Goal: Find specific page/section: Find specific page/section

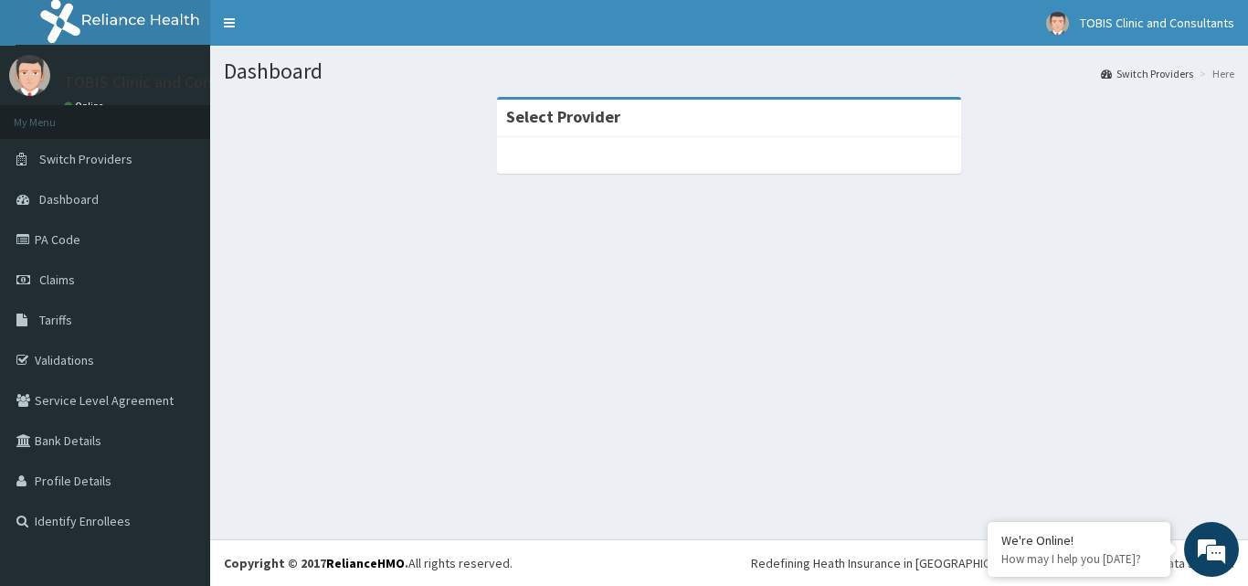
click at [626, 115] on div "Select Provider" at bounding box center [729, 118] width 464 height 37
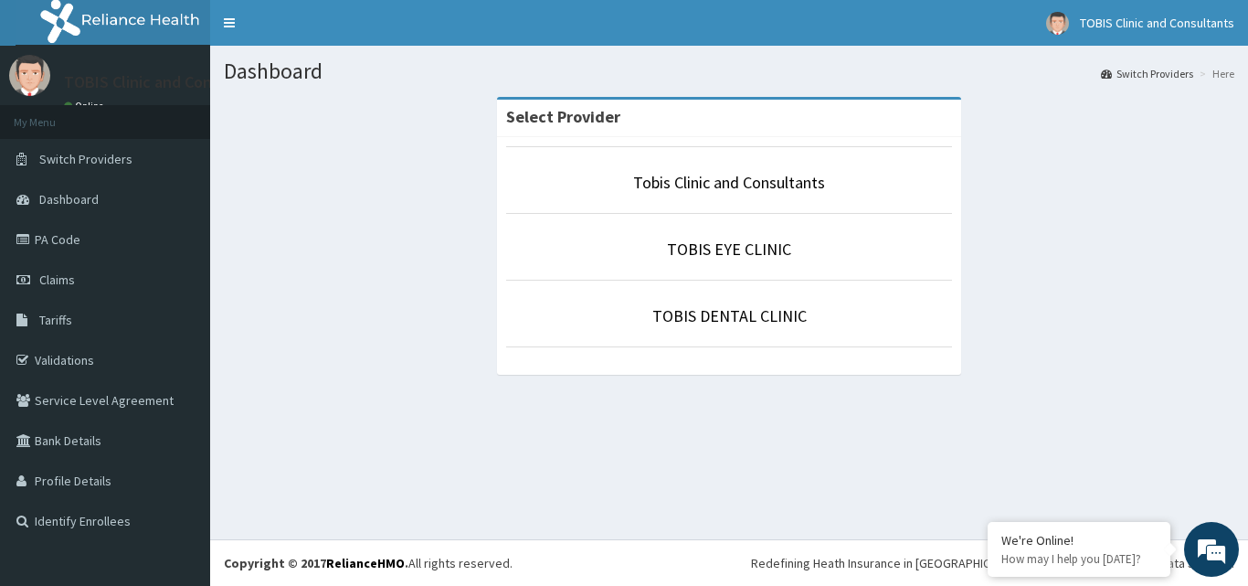
click at [725, 194] on p "Tobis Clinic and Consultants" at bounding box center [729, 183] width 446 height 24
click at [702, 177] on link "Tobis Clinic and Consultants" at bounding box center [729, 182] width 192 height 21
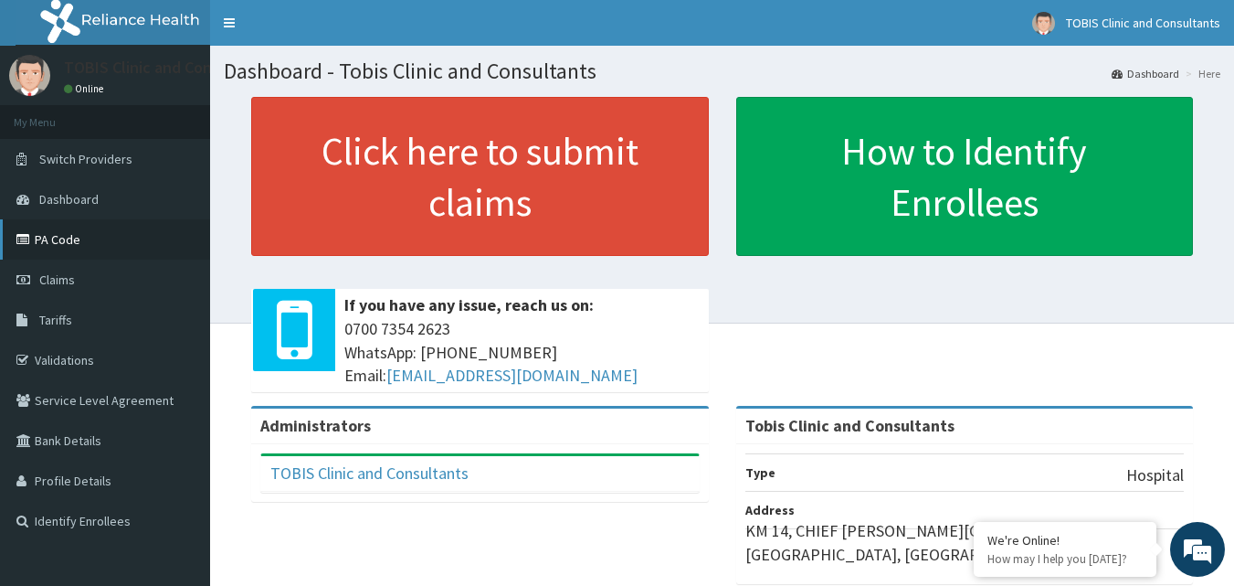
click at [66, 240] on link "PA Code" at bounding box center [105, 239] width 210 height 40
